Goal: Register for event/course

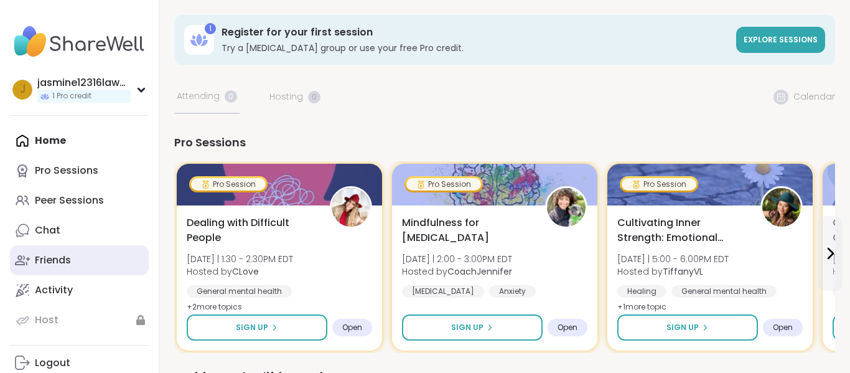
click at [88, 262] on link "Friends" at bounding box center [79, 260] width 139 height 30
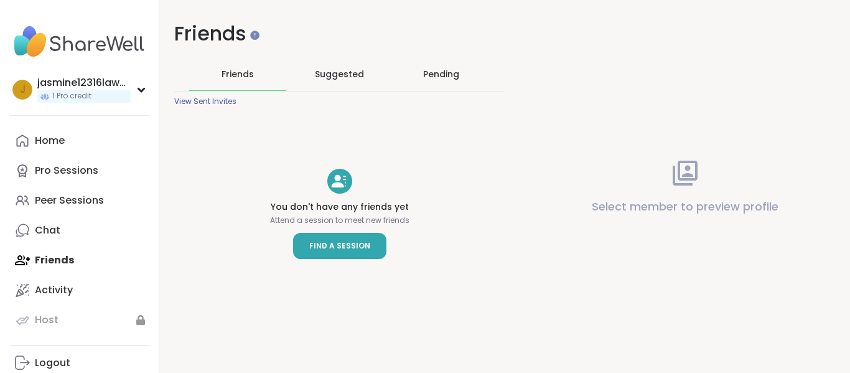
click at [348, 241] on span "Find a Session" at bounding box center [339, 246] width 61 height 12
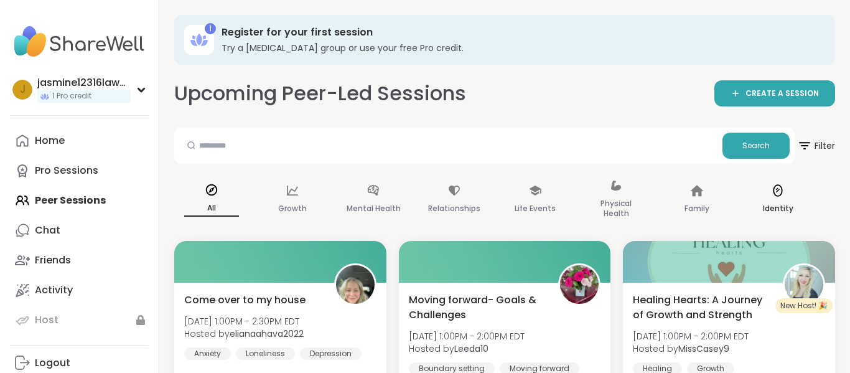
click at [771, 195] on icon at bounding box center [778, 191] width 14 height 14
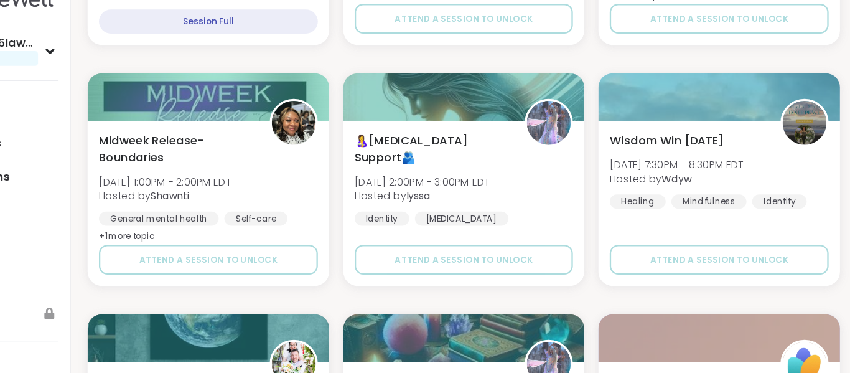
scroll to position [793, 0]
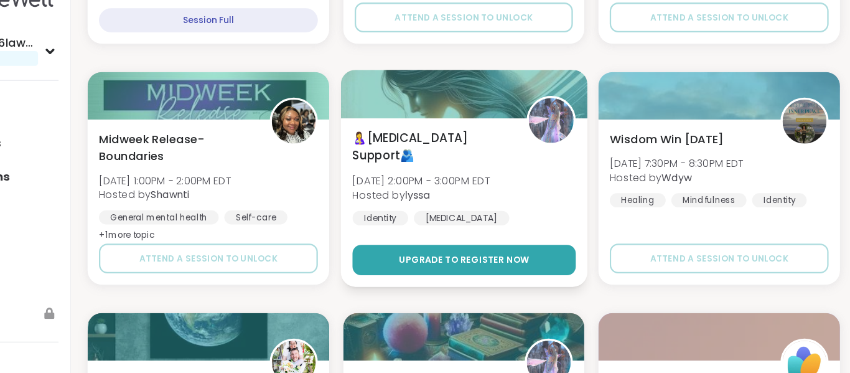
click at [555, 280] on button "Upgrade to register now" at bounding box center [505, 273] width 196 height 27
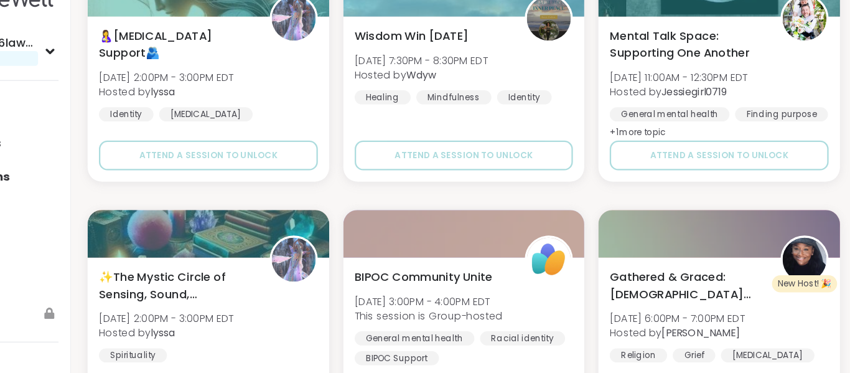
scroll to position [2459, 0]
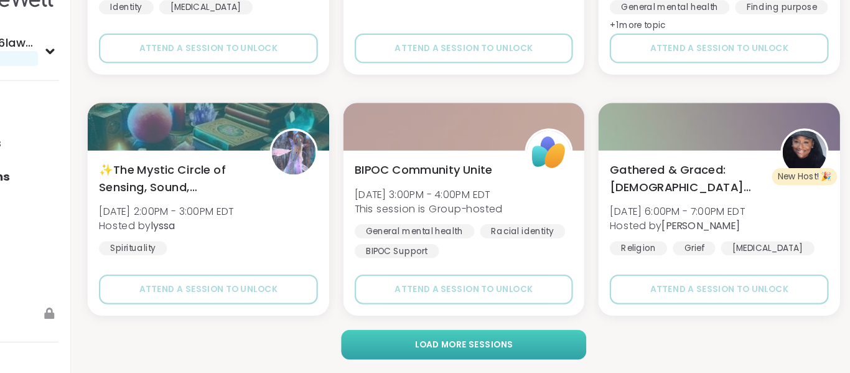
click at [549, 353] on button "Load more sessions" at bounding box center [504, 347] width 215 height 26
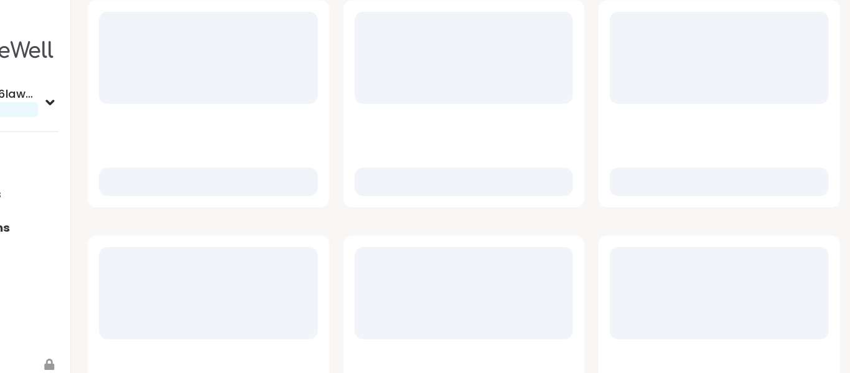
scroll to position [2773, 0]
